Goal: Answer question/provide support: Share knowledge or assist other users

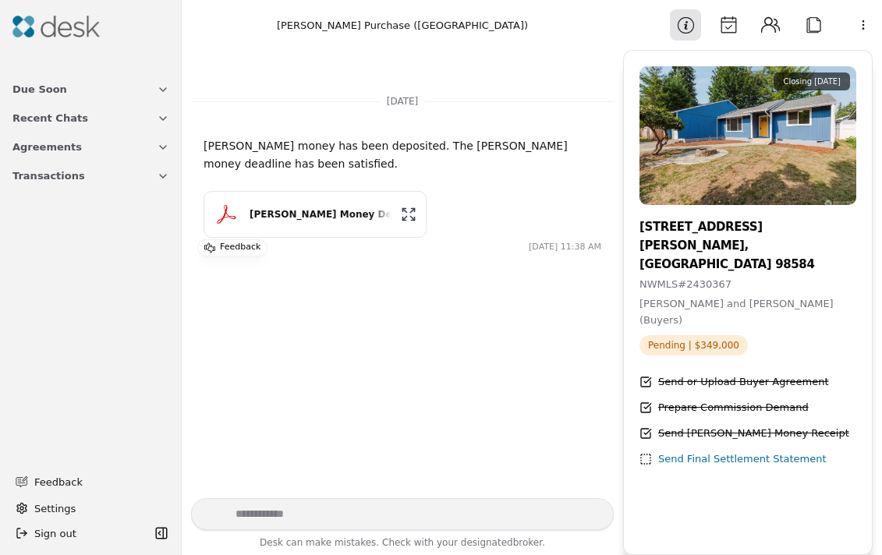
click at [41, 182] on span "Transactions" at bounding box center [48, 176] width 73 height 16
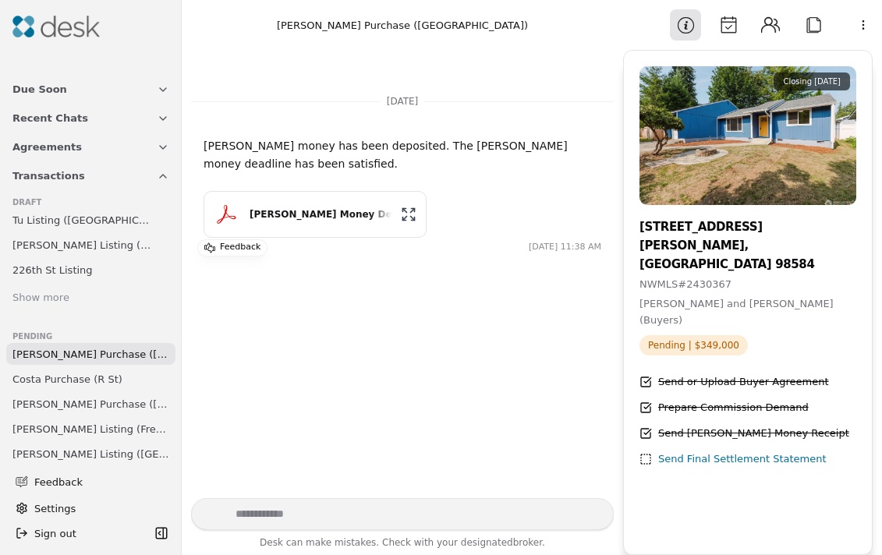
click at [37, 358] on span "[PERSON_NAME] Purchase ([GEOGRAPHIC_DATA])" at bounding box center [90, 354] width 157 height 16
click at [38, 378] on span "Costa Purchase (R St)" at bounding box center [67, 379] width 110 height 16
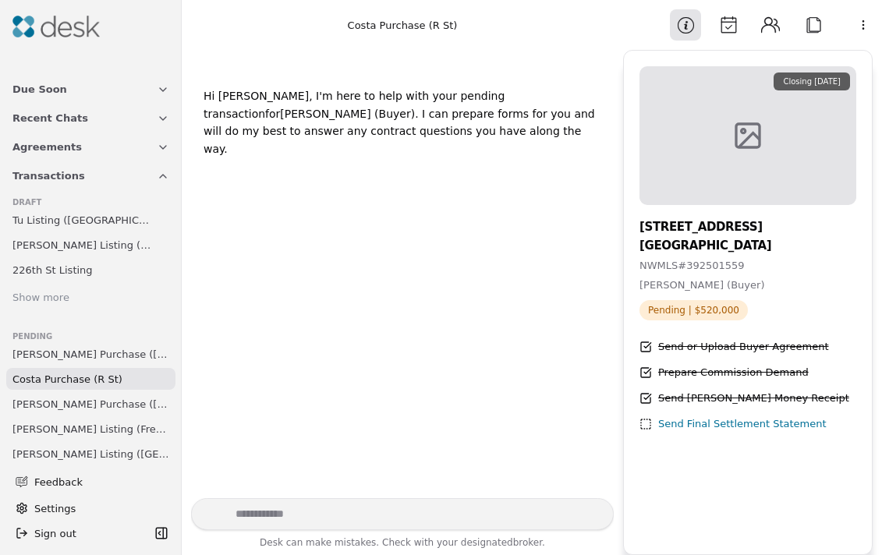
click at [38, 403] on span "[PERSON_NAME] Purchase ([GEOGRAPHIC_DATA])" at bounding box center [90, 404] width 157 height 16
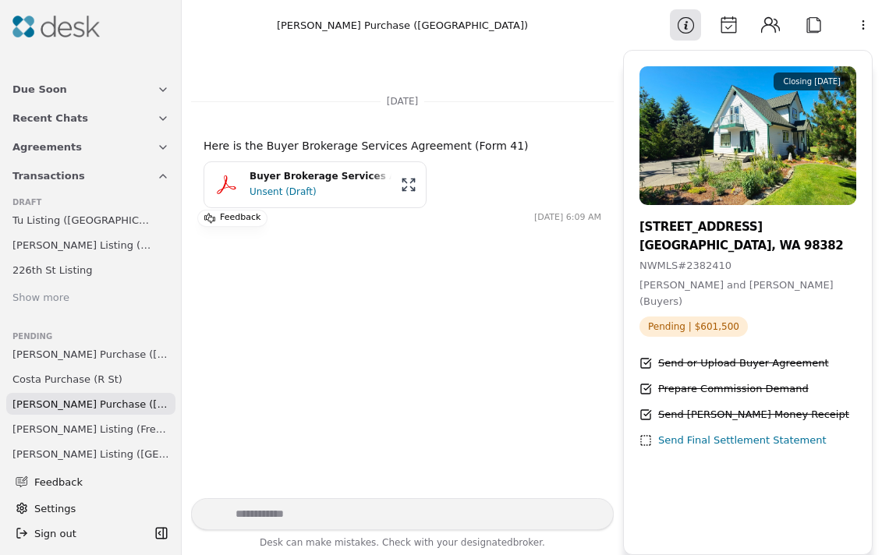
click at [52, 433] on span "[PERSON_NAME] Listing (French Loop)" at bounding box center [90, 429] width 157 height 16
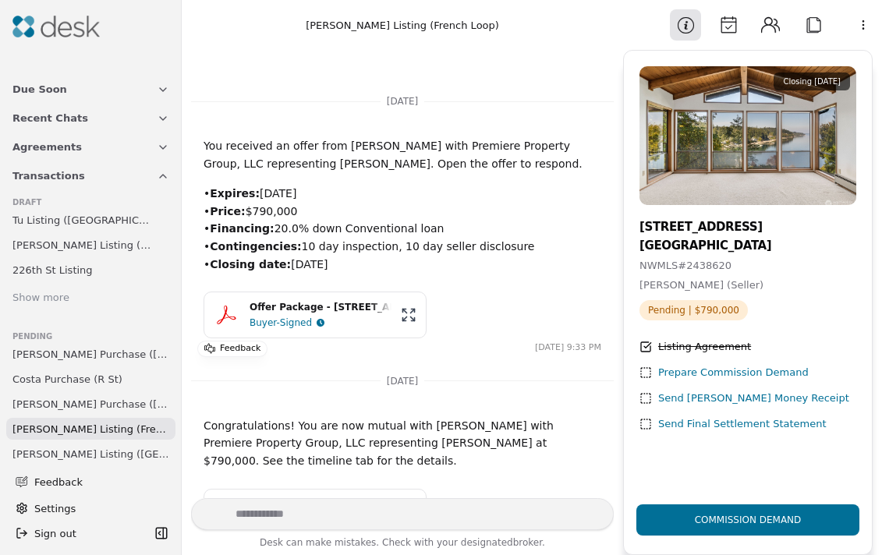
click at [722, 371] on div "Prepare Commission Demand" at bounding box center [733, 373] width 151 height 16
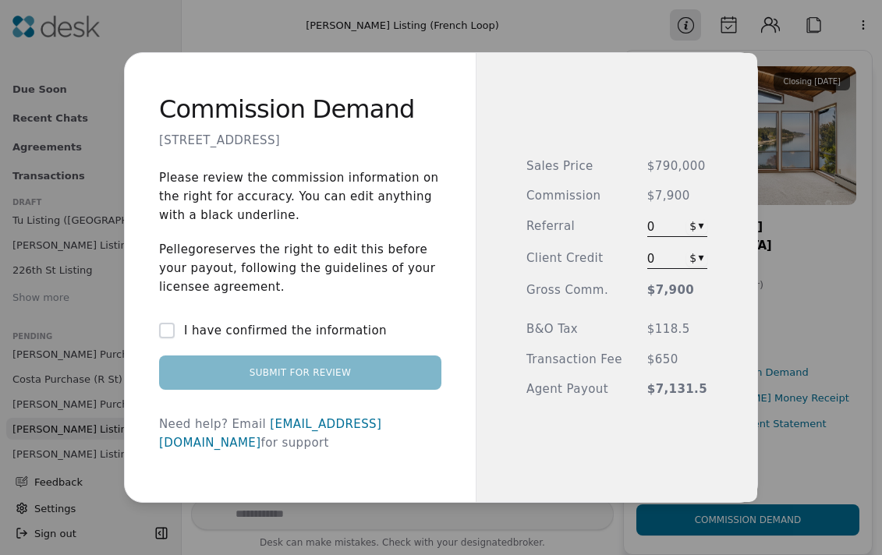
click at [175, 338] on button "I have confirmed the information" at bounding box center [167, 331] width 16 height 16
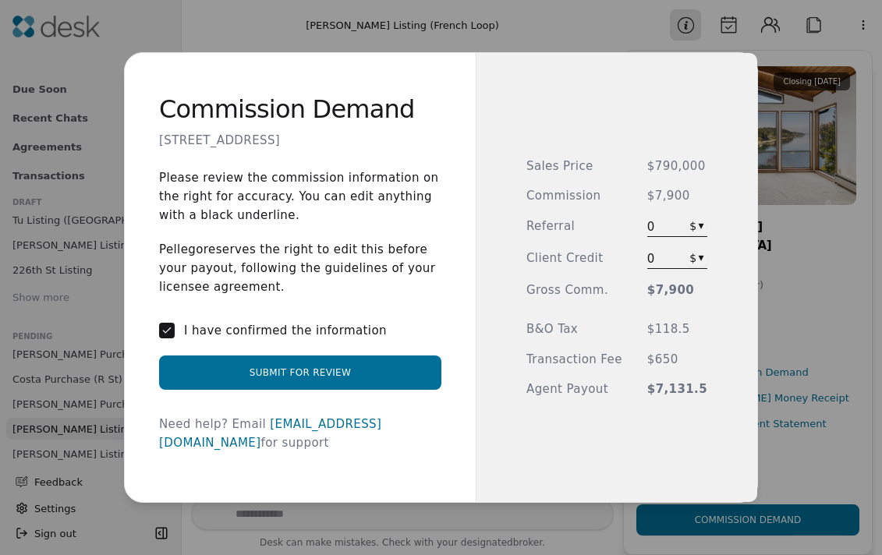
click at [337, 381] on button "Submit for Review" at bounding box center [300, 373] width 282 height 34
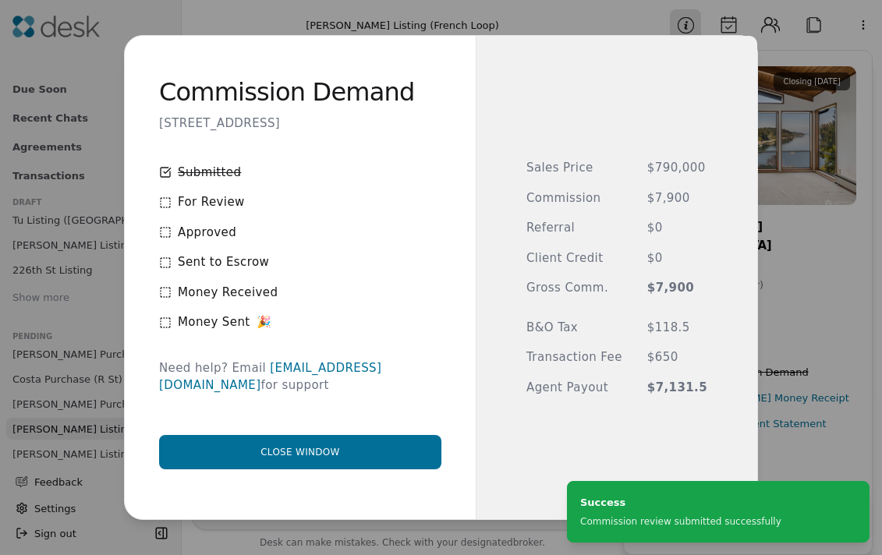
click at [319, 445] on button "Close window" at bounding box center [300, 452] width 282 height 34
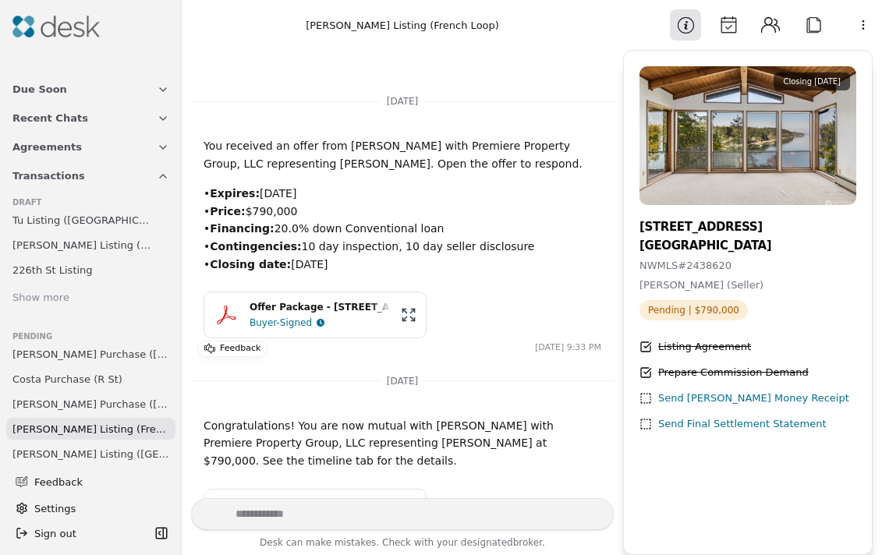
click at [86, 425] on span "[PERSON_NAME] Listing (French Loop)" at bounding box center [90, 429] width 157 height 16
click at [77, 409] on span "[PERSON_NAME] Purchase ([GEOGRAPHIC_DATA])" at bounding box center [90, 404] width 157 height 16
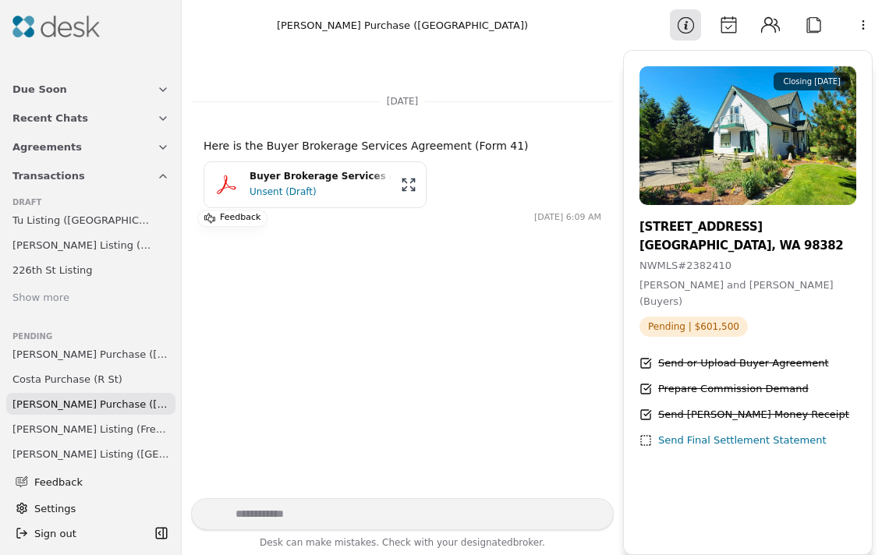
click at [65, 381] on span "Costa Purchase (R St)" at bounding box center [67, 379] width 110 height 16
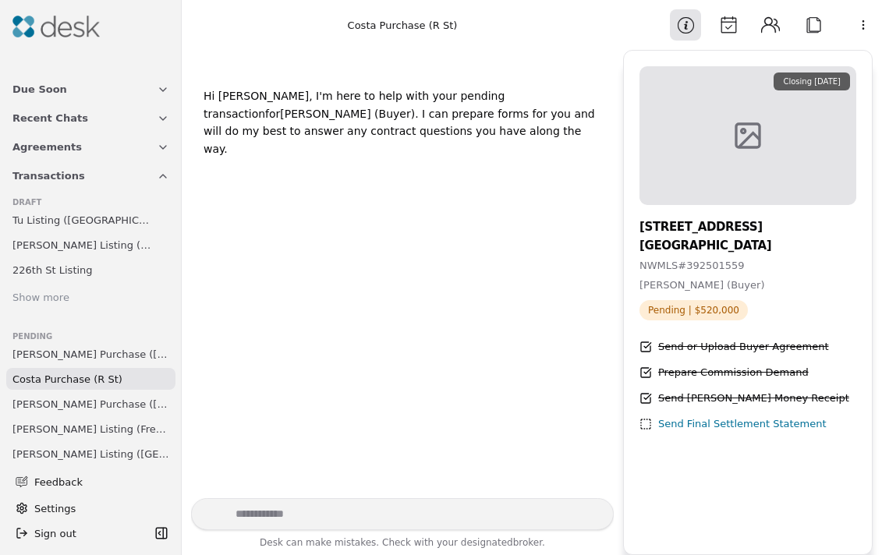
click at [68, 355] on span "[PERSON_NAME] Purchase ([GEOGRAPHIC_DATA])" at bounding box center [90, 354] width 157 height 16
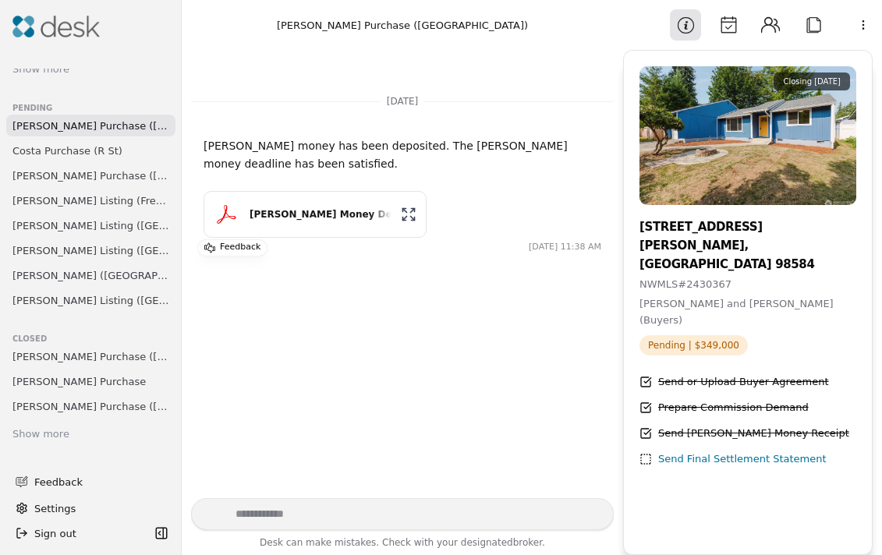
scroll to position [234, 0]
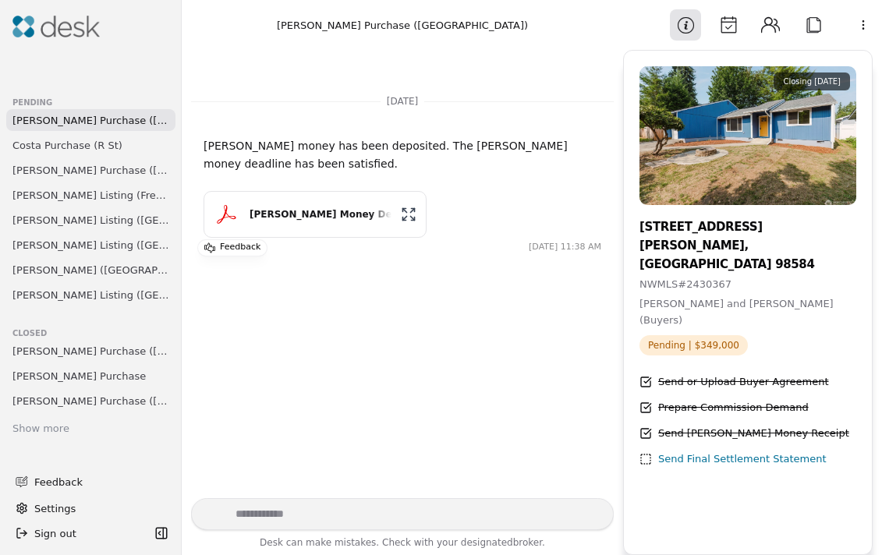
click at [55, 291] on span "[PERSON_NAME] Listing ([GEOGRAPHIC_DATA])" at bounding box center [90, 295] width 157 height 16
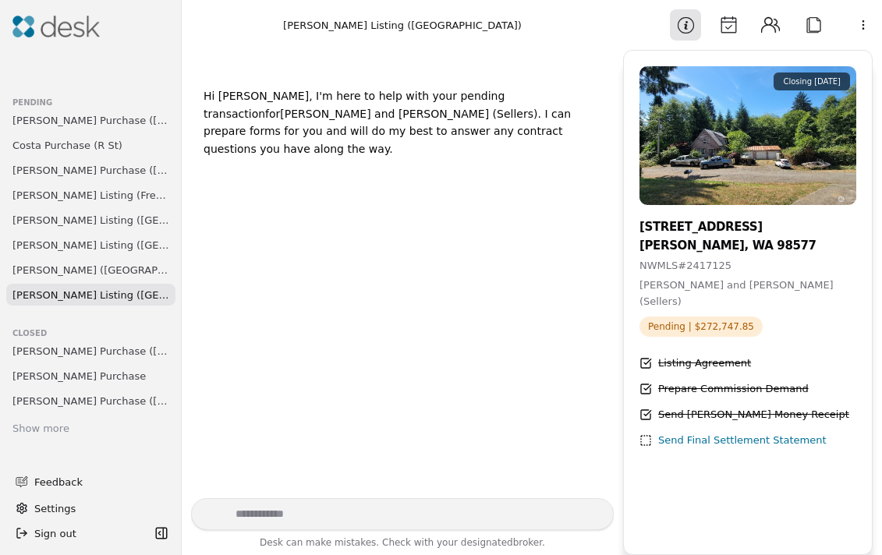
click at [344, 515] on textarea "Write your prompt here" at bounding box center [402, 514] width 423 height 32
type textarea "**********"
click at [579, 511] on button "Send message" at bounding box center [588, 514] width 25 height 25
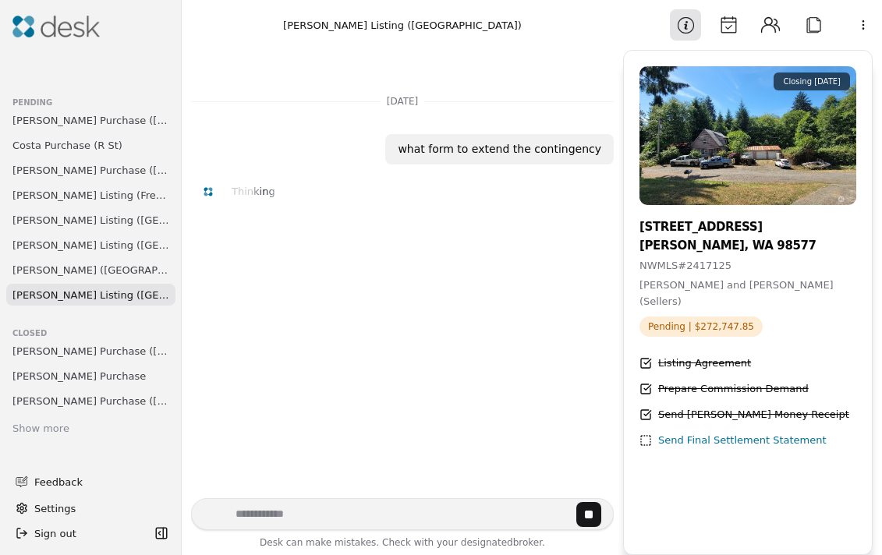
scroll to position [84, 0]
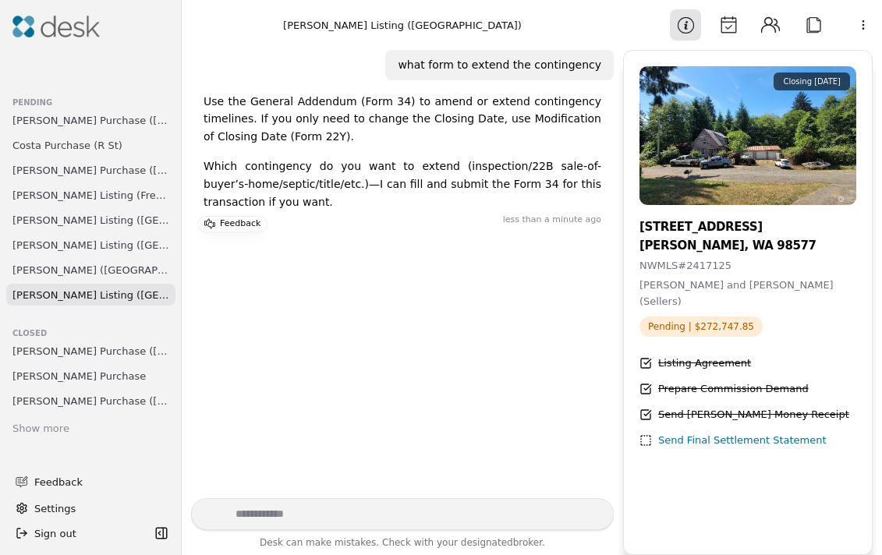
click at [391, 511] on textarea "Write your prompt here" at bounding box center [402, 514] width 423 height 32
type textarea "**********"
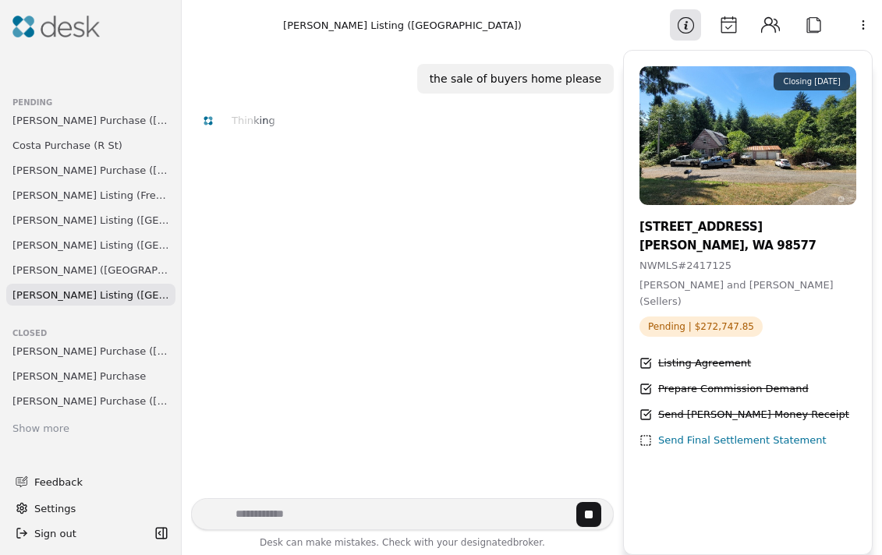
scroll to position [274, 0]
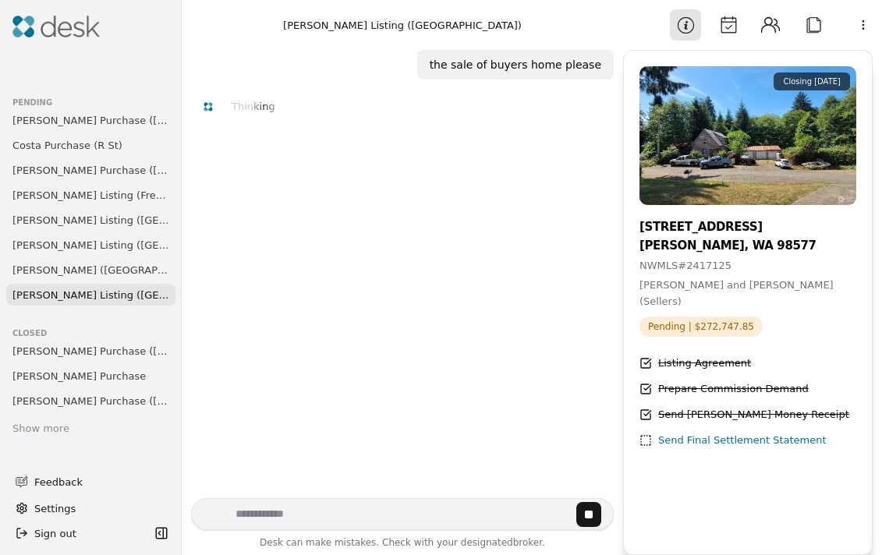
scroll to position [243, 0]
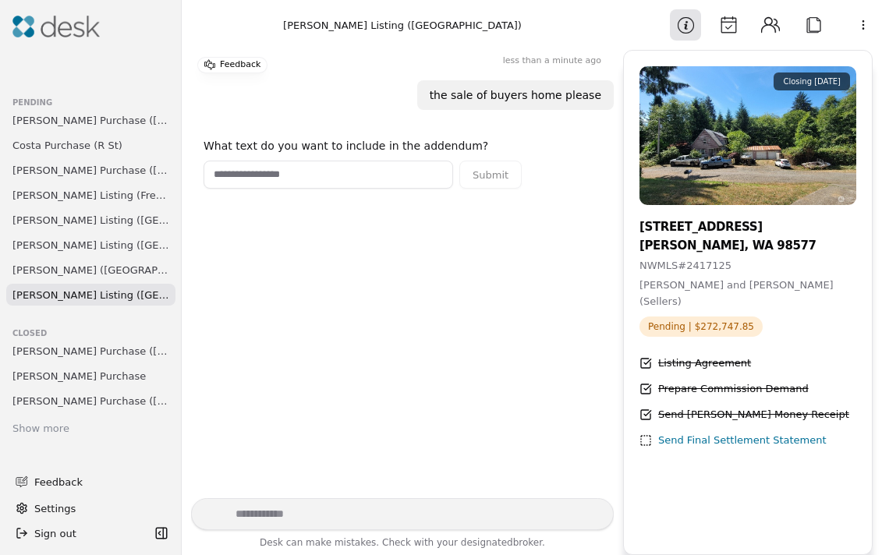
click at [268, 172] on input "text" at bounding box center [329, 175] width 250 height 28
click at [313, 178] on input "**********" at bounding box center [329, 175] width 250 height 28
drag, startPoint x: 415, startPoint y: 173, endPoint x: 476, endPoint y: 175, distance: 61.6
click at [476, 175] on div "**********" at bounding box center [363, 175] width 318 height 28
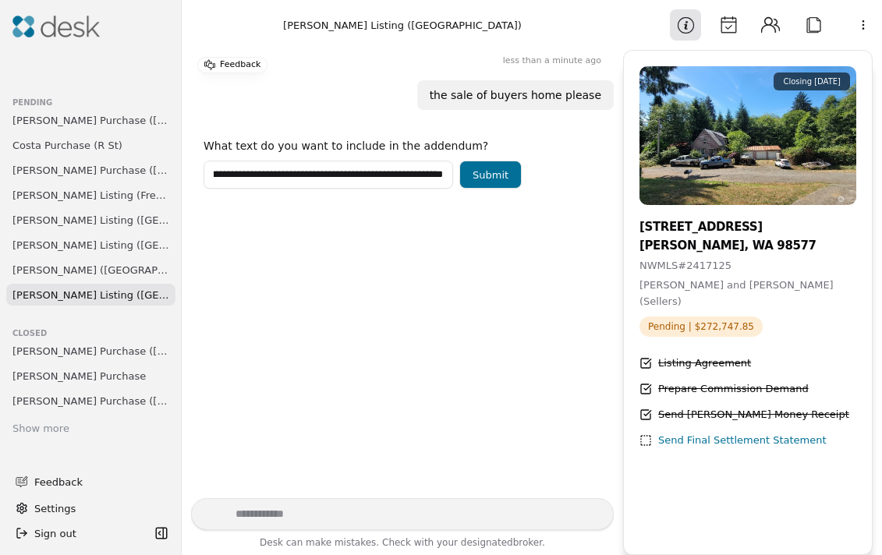
scroll to position [0, 45]
type input "**********"
click at [489, 172] on button "Submit" at bounding box center [490, 175] width 62 height 28
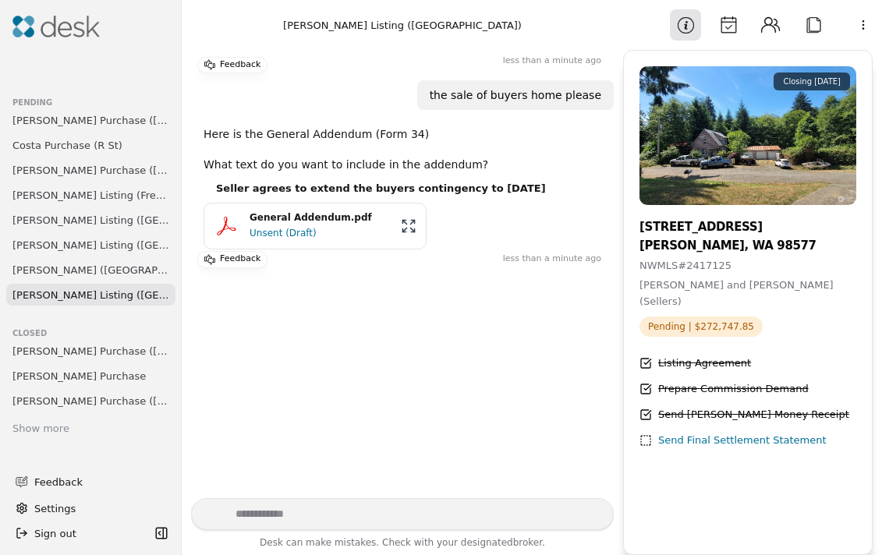
scroll to position [274, 0]
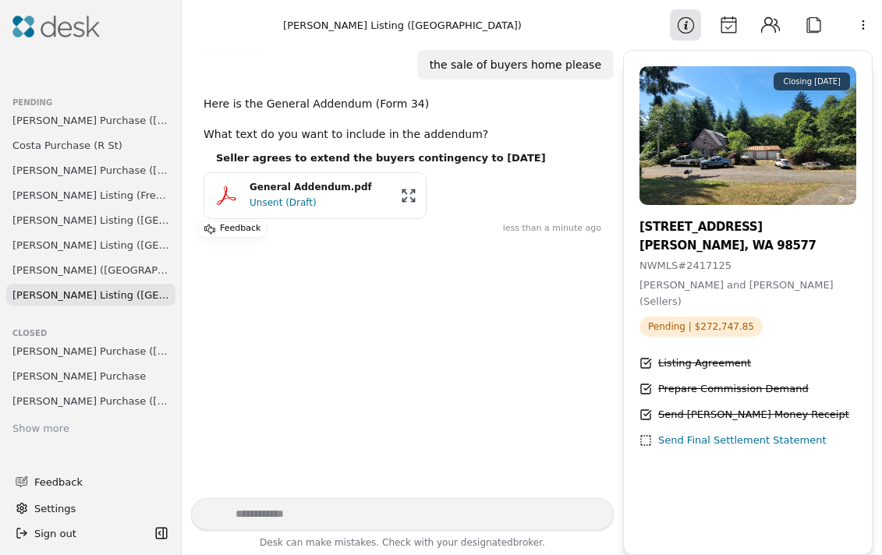
click at [333, 194] on div "General Addendum.pdf" at bounding box center [321, 187] width 142 height 15
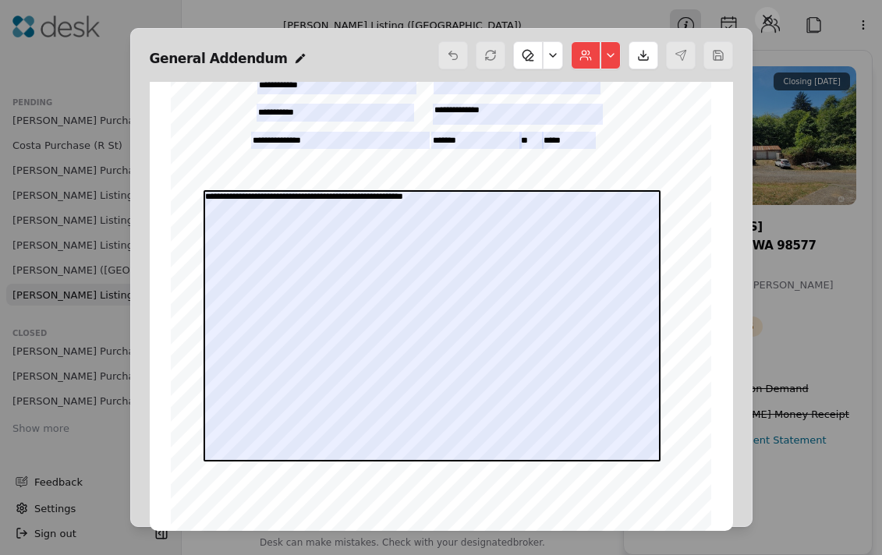
scroll to position [264, 0]
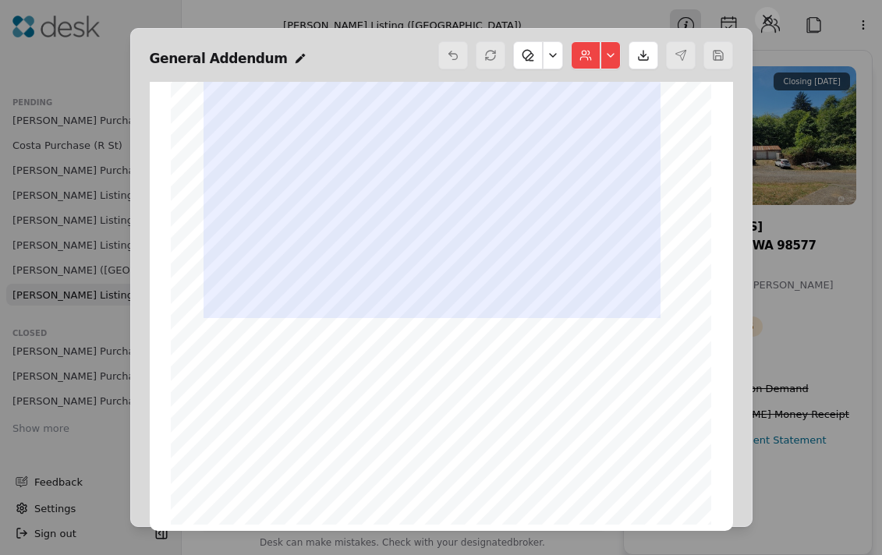
click at [532, 473] on span "mm/dd/yyyy" at bounding box center [532, 470] width 33 height 6
drag, startPoint x: 532, startPoint y: 473, endPoint x: 518, endPoint y: 473, distance: 14.0
click at [518, 473] on span "mm/dd/yyyy" at bounding box center [532, 470] width 33 height 6
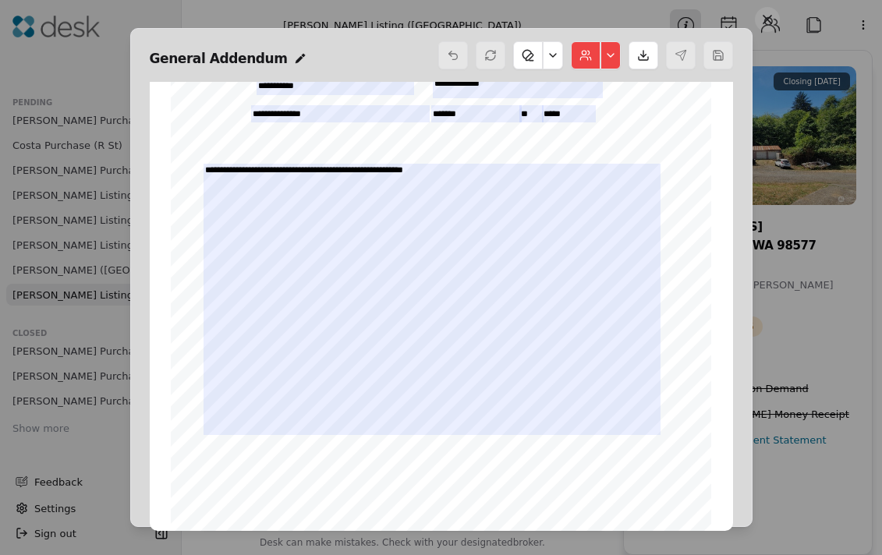
scroll to position [0, 0]
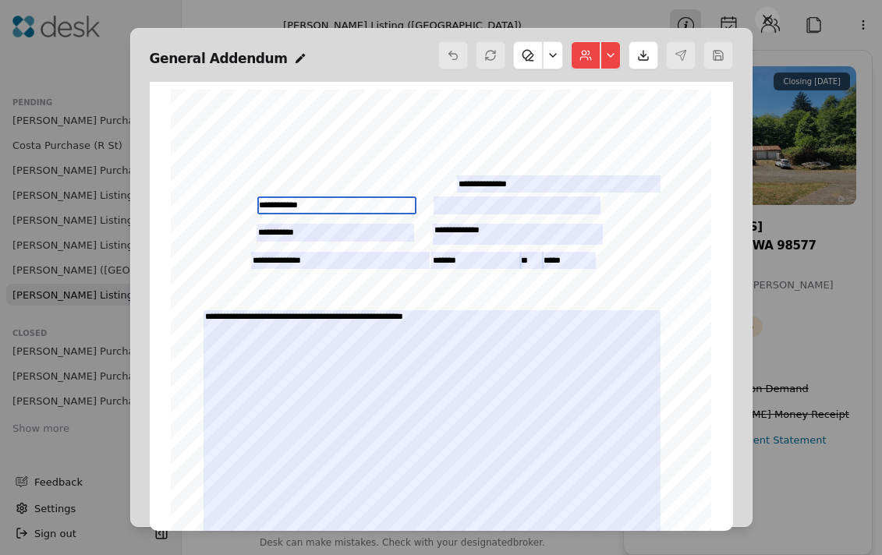
drag, startPoint x: 317, startPoint y: 200, endPoint x: 252, endPoint y: 202, distance: 64.8
click at [257, 202] on input "**********" at bounding box center [336, 206] width 159 height 18
drag, startPoint x: 537, startPoint y: 184, endPoint x: 446, endPoint y: 186, distance: 91.3
click at [446, 186] on div "Form 34 ©Copyright 2010 Addendum/Amendment to P&S Northwest Multiple Listing Se…" at bounding box center [441, 439] width 554 height 713
drag, startPoint x: 344, startPoint y: 232, endPoint x: 213, endPoint y: 231, distance: 131.0
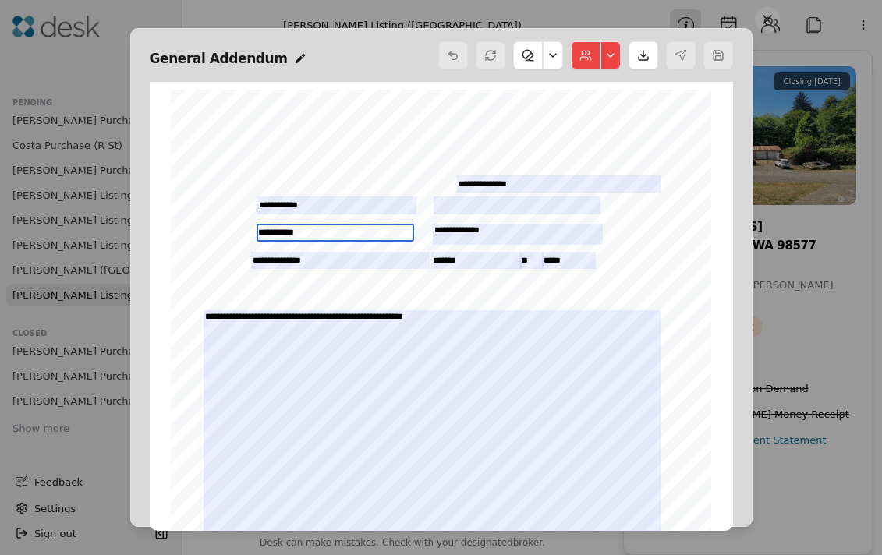
click at [213, 231] on div "Form 34 ©Copyright 2010 Addendum/Amendment to P&S Northwest Multiple Listing Se…" at bounding box center [441, 439] width 554 height 713
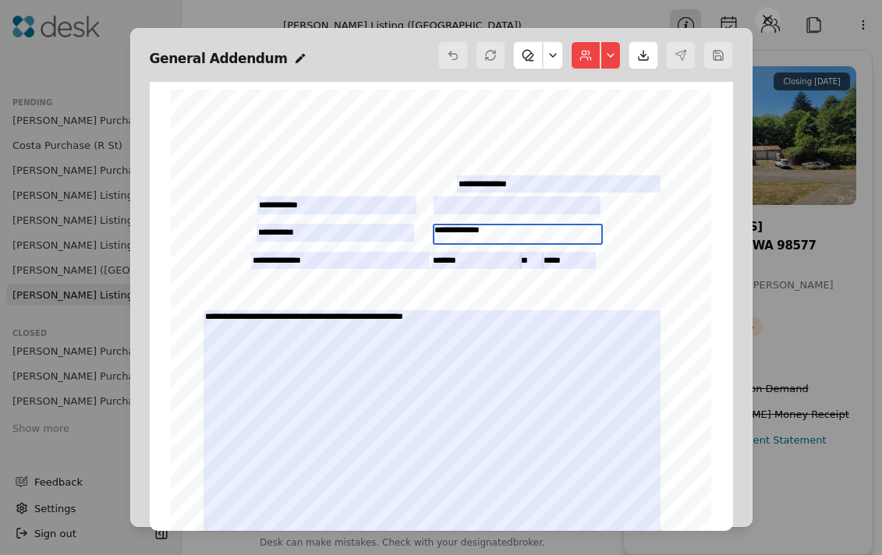
drag, startPoint x: 497, startPoint y: 229, endPoint x: 423, endPoint y: 232, distance: 74.1
click at [423, 232] on div "Form 34 ©Copyright 2010 Addendum/Amendment to P&S Northwest Multiple Listing Se…" at bounding box center [441, 439] width 554 height 713
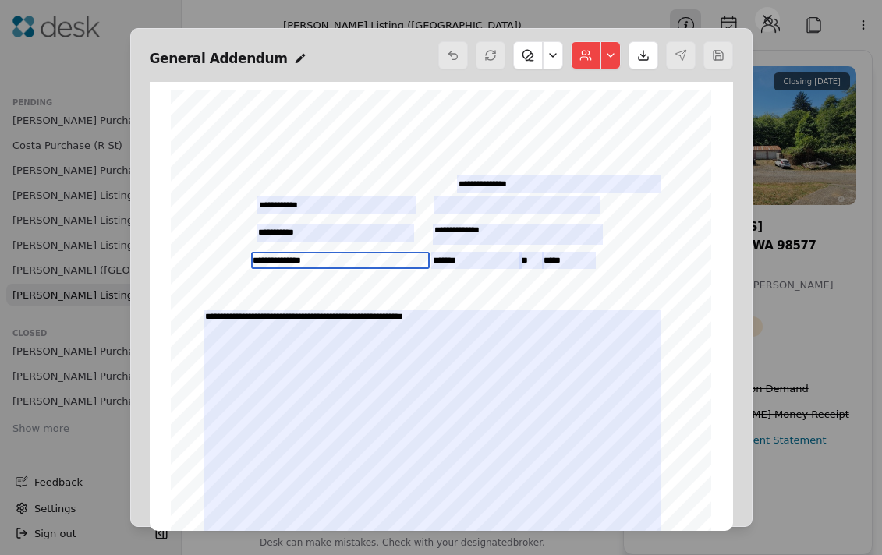
drag, startPoint x: 322, startPoint y: 257, endPoint x: 225, endPoint y: 264, distance: 97.7
click at [225, 264] on div "Form 34 ©Copyright 2010 Addendum/Amendment to P&S Northwest Multiple Listing Se…" at bounding box center [441, 439] width 554 height 713
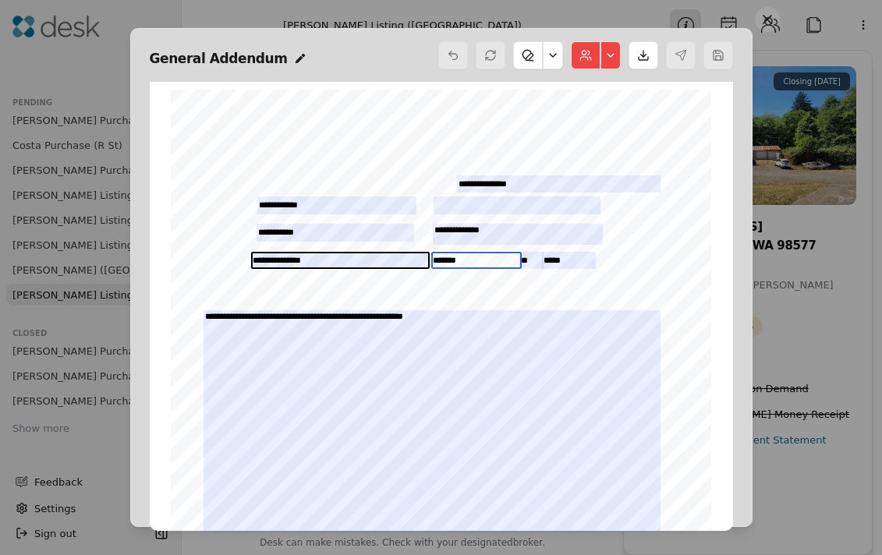
drag, startPoint x: 476, startPoint y: 261, endPoint x: 423, endPoint y: 269, distance: 53.6
click at [423, 269] on div "**********" at bounding box center [441, 439] width 540 height 699
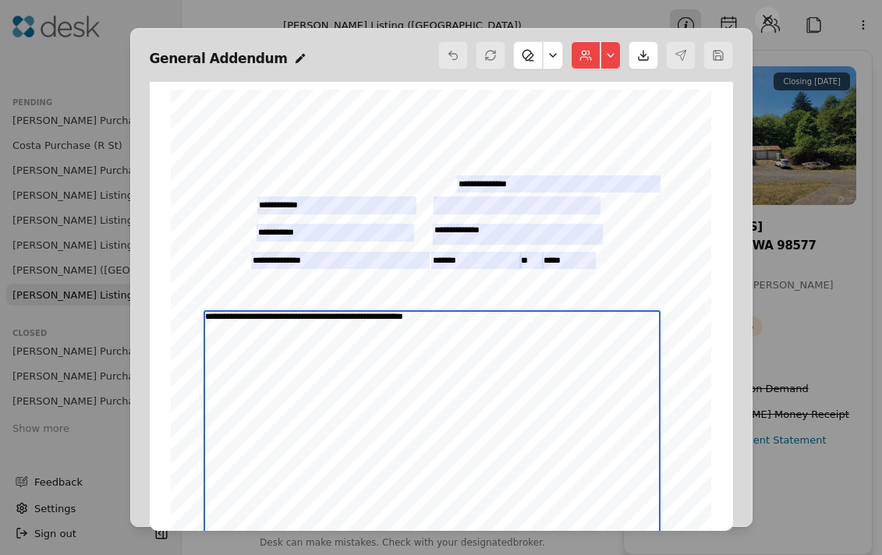
click at [335, 317] on textarea "**********" at bounding box center [432, 445] width 457 height 271
click at [405, 315] on textarea "**********" at bounding box center [432, 445] width 457 height 271
type textarea "**********"
drag, startPoint x: 533, startPoint y: 320, endPoint x: 199, endPoint y: 337, distance: 334.2
click at [204, 337] on textarea "**********" at bounding box center [432, 445] width 457 height 271
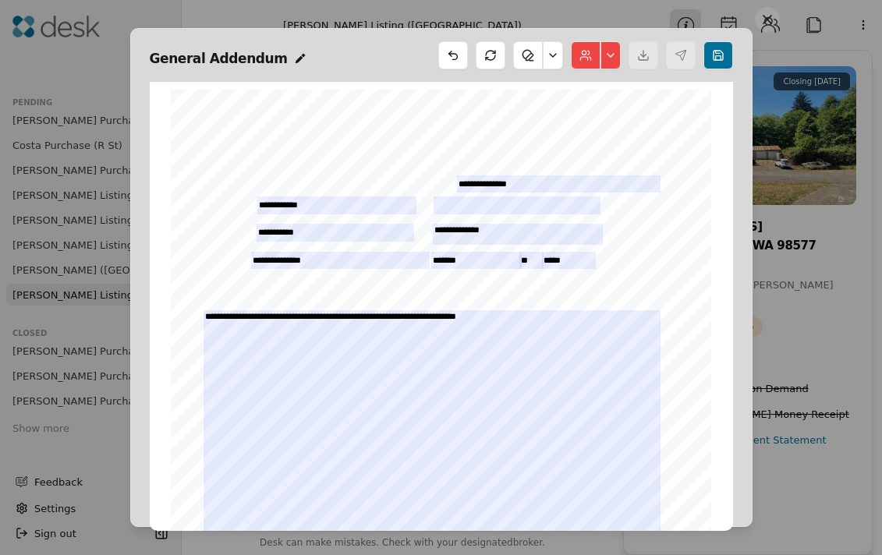
click at [611, 52] on button at bounding box center [610, 55] width 20 height 28
click at [452, 54] on button at bounding box center [453, 55] width 30 height 28
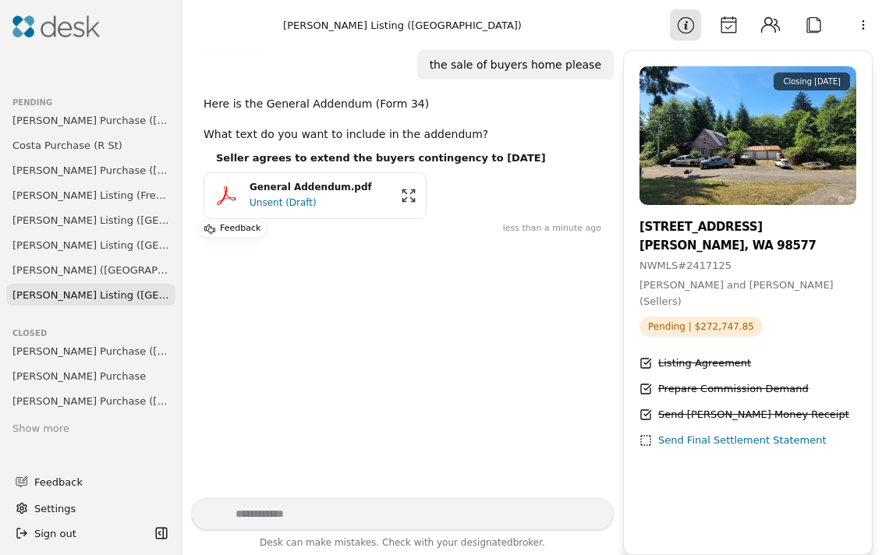
drag, startPoint x: 355, startPoint y: 370, endPoint x: 328, endPoint y: 352, distance: 33.1
click at [355, 370] on div "[DATE] what form to extend the contingency Use the General Addendum (Form 34) t…" at bounding box center [402, 274] width 423 height 448
